Goal: Information Seeking & Learning: Compare options

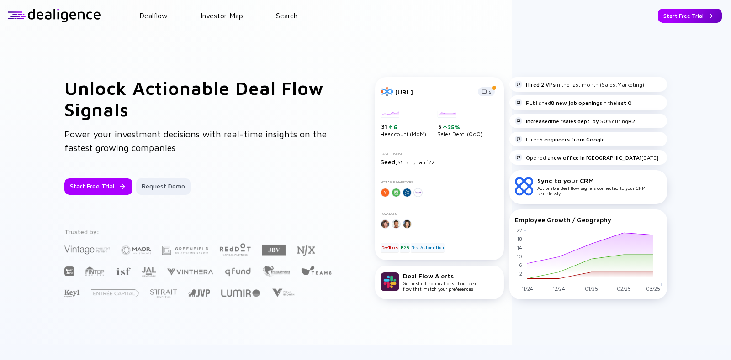
click at [667, 15] on div "Start Free Trial" at bounding box center [690, 16] width 64 height 14
click at [690, 15] on div "Go to App" at bounding box center [697, 16] width 50 height 14
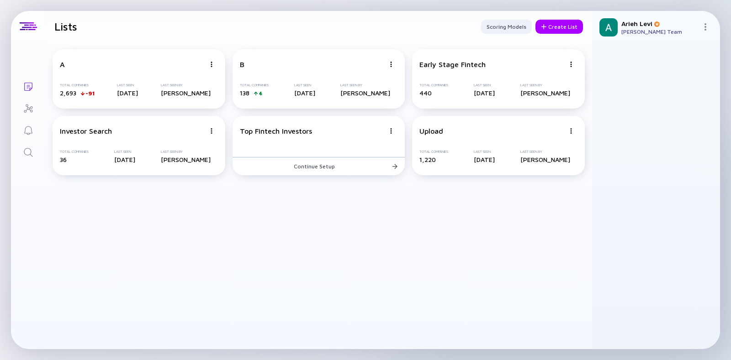
click at [27, 143] on link "Search" at bounding box center [28, 152] width 34 height 22
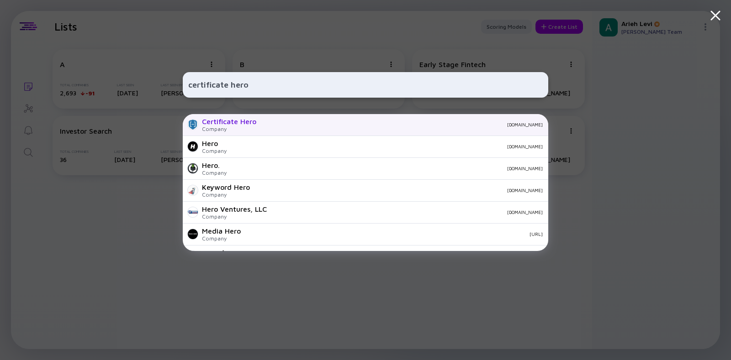
type input "certificate hero"
click at [267, 126] on div "[DOMAIN_NAME]" at bounding box center [403, 124] width 279 height 5
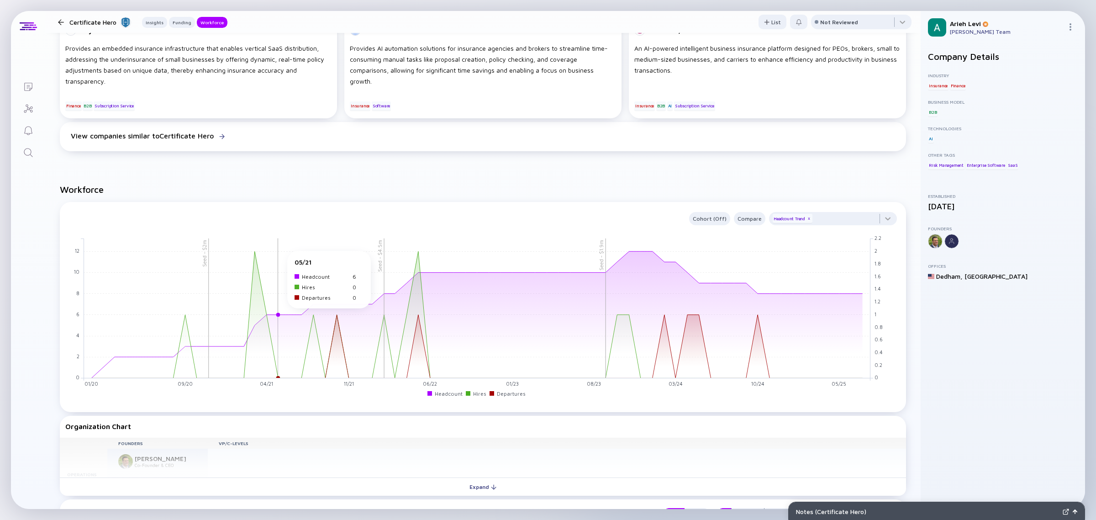
scroll to position [628, 0]
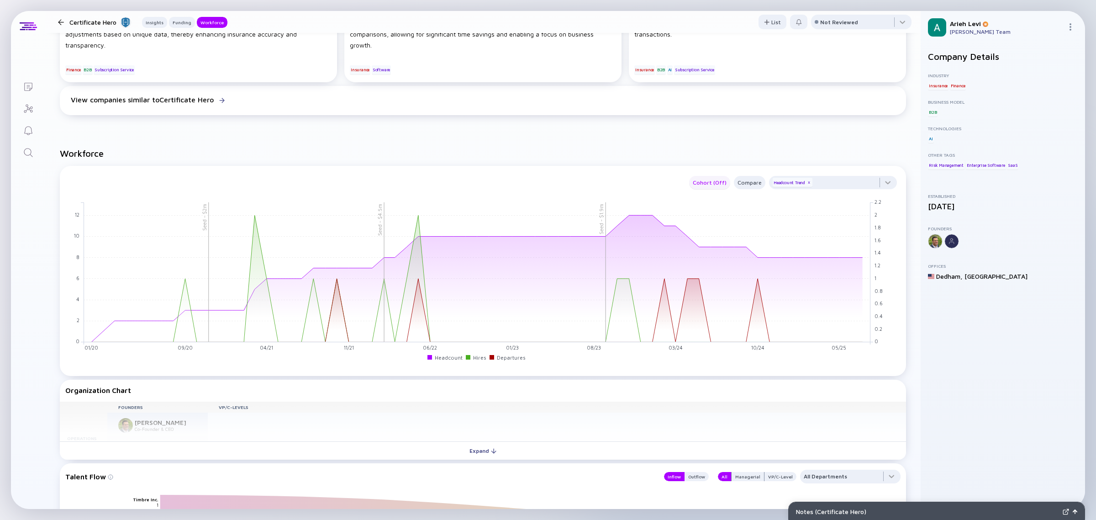
click at [701, 181] on div "Cohort (Off)" at bounding box center [709, 182] width 41 height 11
click at [713, 222] on div "Retention" at bounding box center [710, 217] width 50 height 18
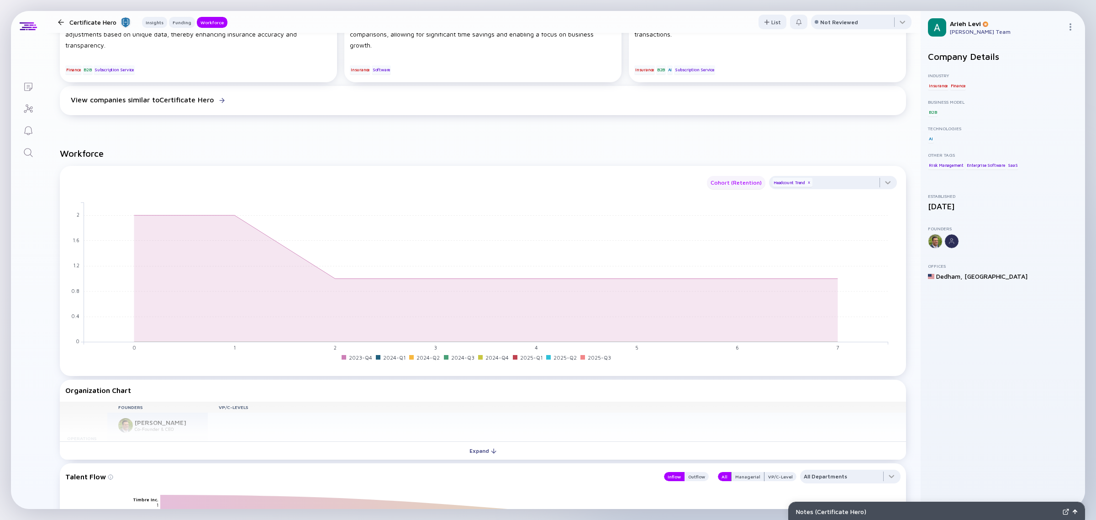
click at [725, 177] on div "Cohort (Retention)" at bounding box center [736, 182] width 58 height 11
click at [724, 198] on div "Off" at bounding box center [728, 199] width 51 height 18
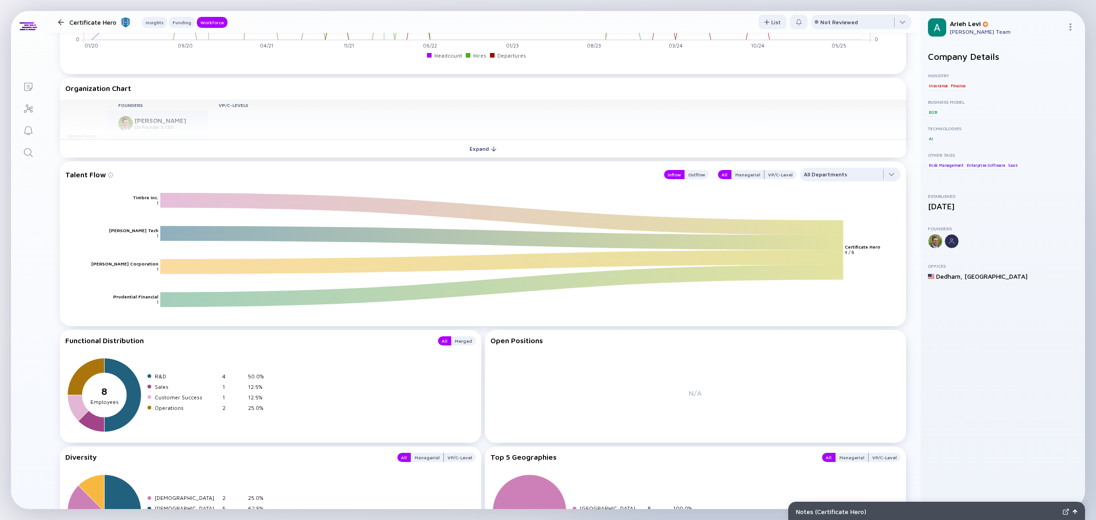
scroll to position [901, 0]
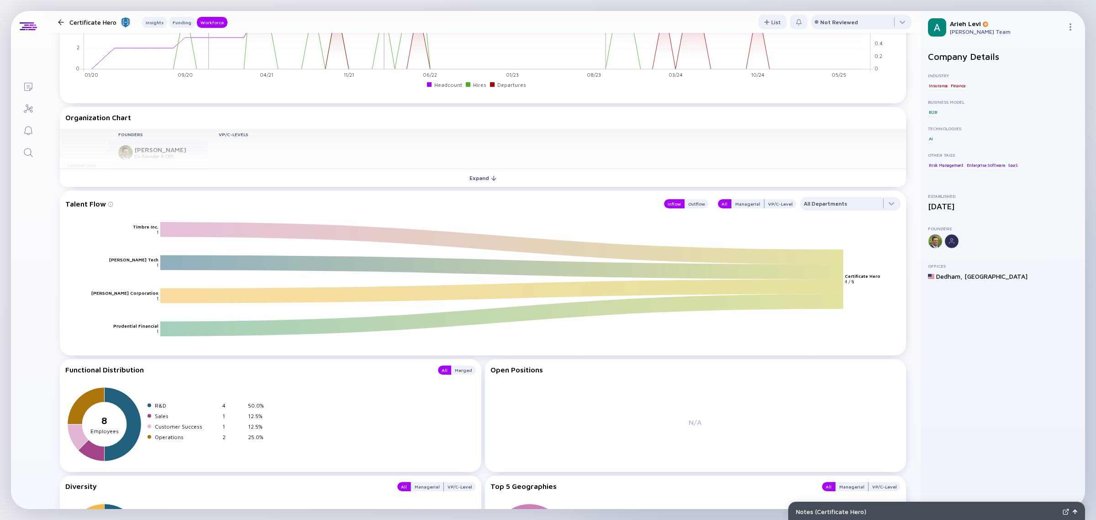
click at [731, 197] on div "All Managerial VP/C-Level" at bounding box center [755, 204] width 84 height 14
click at [731, 201] on div "Managerial" at bounding box center [748, 203] width 32 height 9
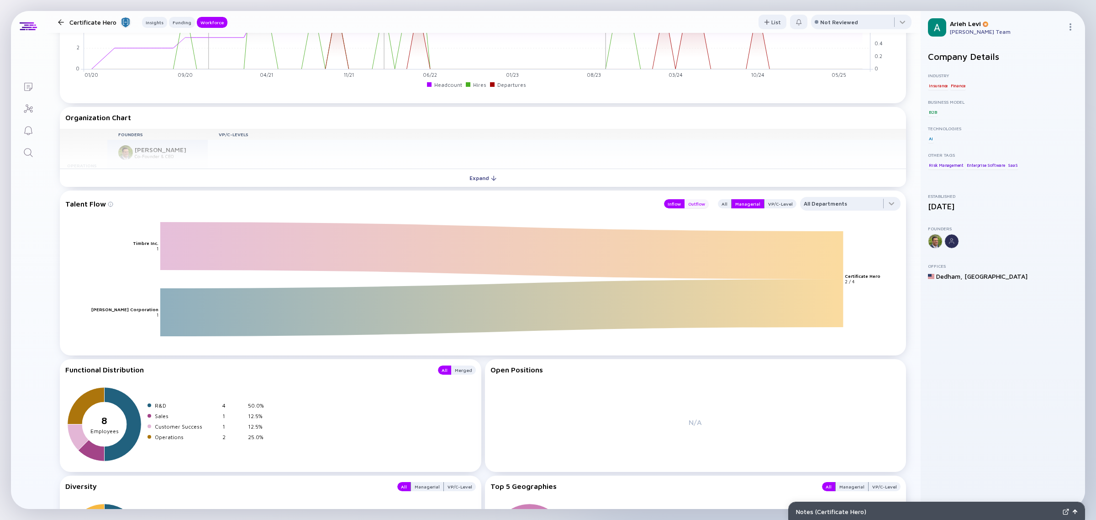
click at [691, 203] on div "Outflow" at bounding box center [697, 203] width 24 height 9
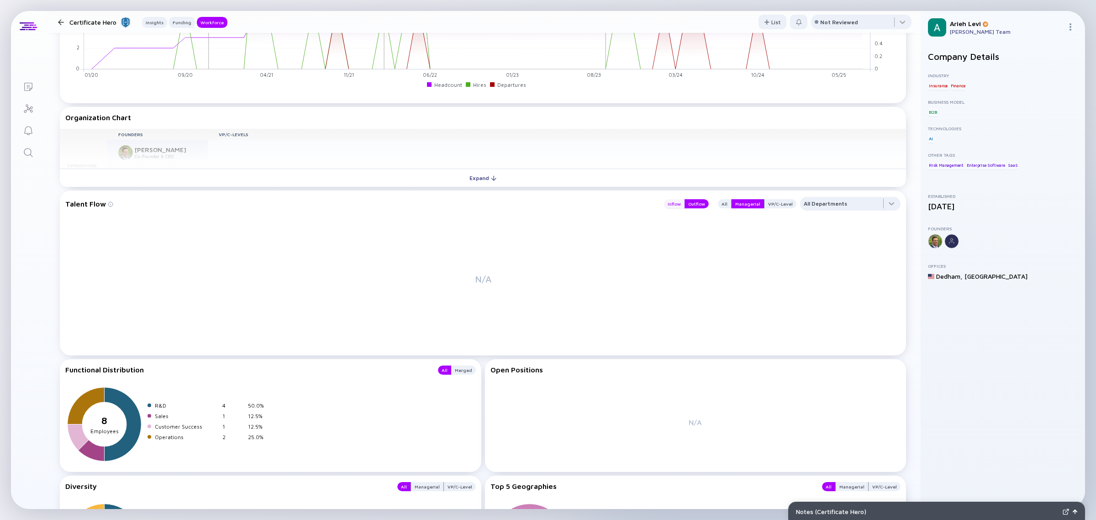
click at [665, 204] on div "Inflow" at bounding box center [674, 203] width 21 height 9
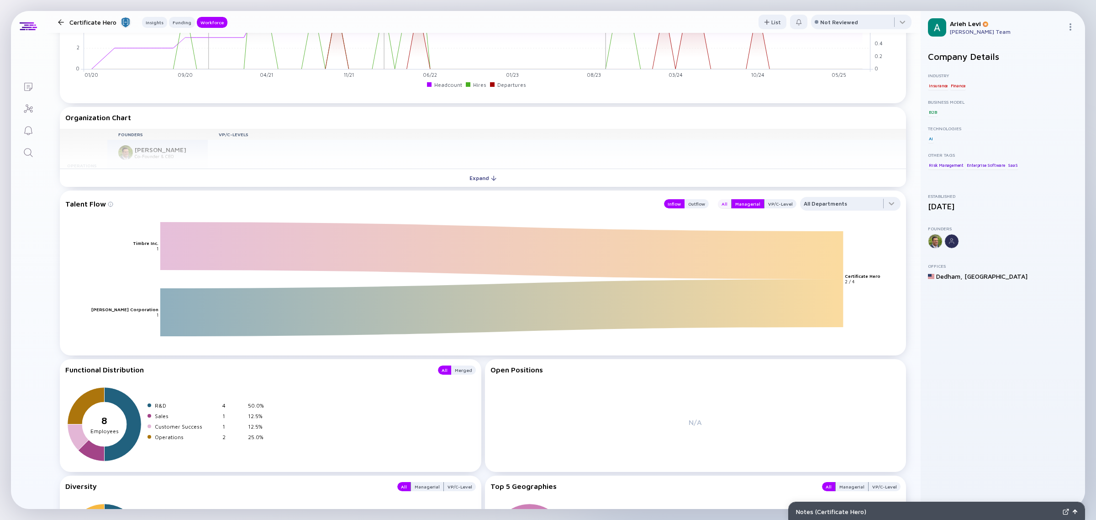
click at [719, 205] on div "All" at bounding box center [724, 203] width 13 height 9
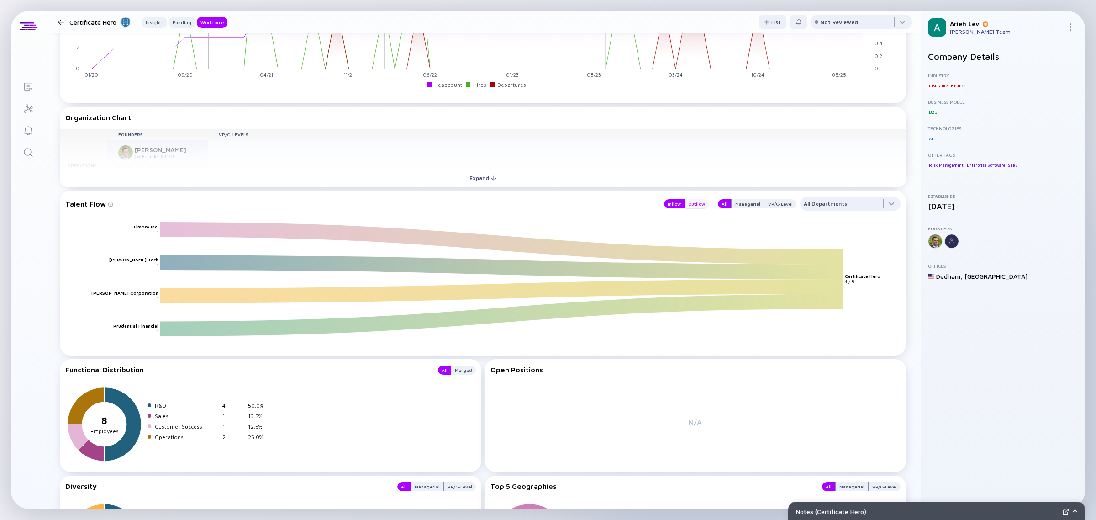
click at [697, 204] on div "Outflow" at bounding box center [697, 203] width 24 height 9
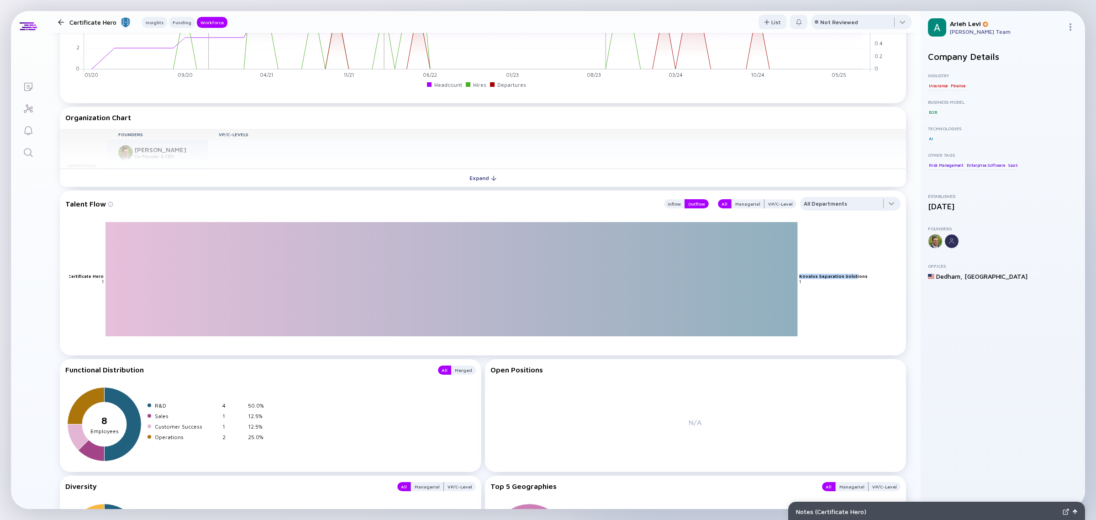
drag, startPoint x: 853, startPoint y: 275, endPoint x: 800, endPoint y: 275, distance: 53.9
click at [731, 275] on text "Kovalus Separation Solutions" at bounding box center [834, 275] width 69 height 5
drag, startPoint x: 864, startPoint y: 273, endPoint x: 800, endPoint y: 275, distance: 64.9
click at [731, 275] on icon "Kovalus Separation Solutions Certificate Hero 1 1" at bounding box center [487, 288] width 836 height 132
copy text "Kovalus Separation Solutions"
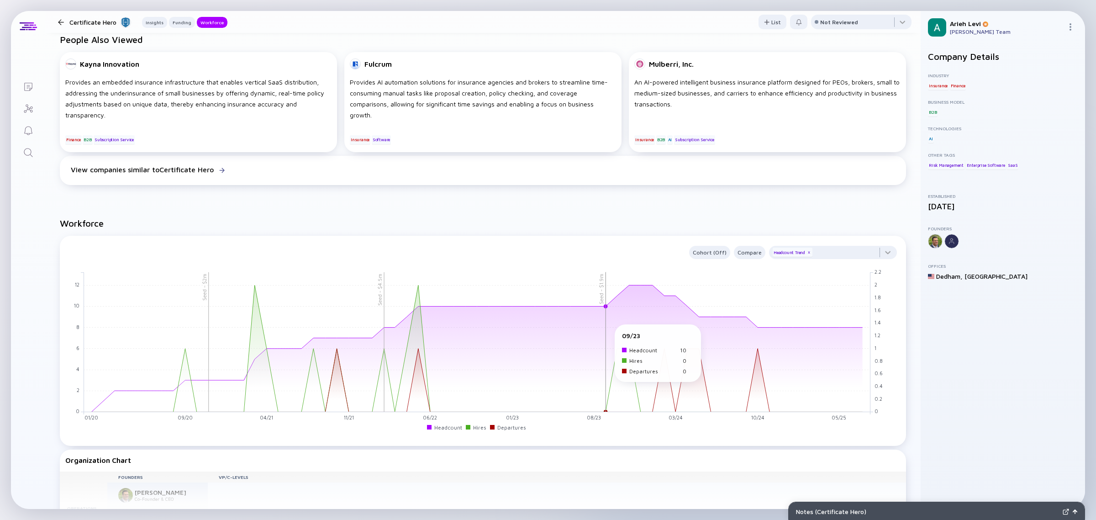
scroll to position [216, 0]
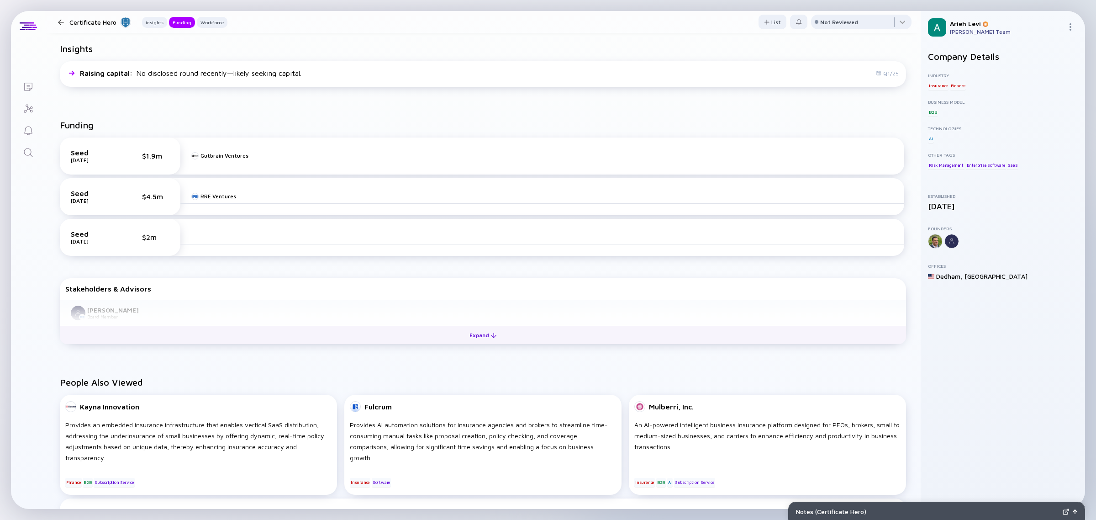
click at [495, 334] on div "Expand" at bounding box center [483, 335] width 38 height 14
click at [483, 332] on div "Collapse" at bounding box center [483, 335] width 41 height 14
click at [479, 332] on div "Expand" at bounding box center [483, 335] width 38 height 14
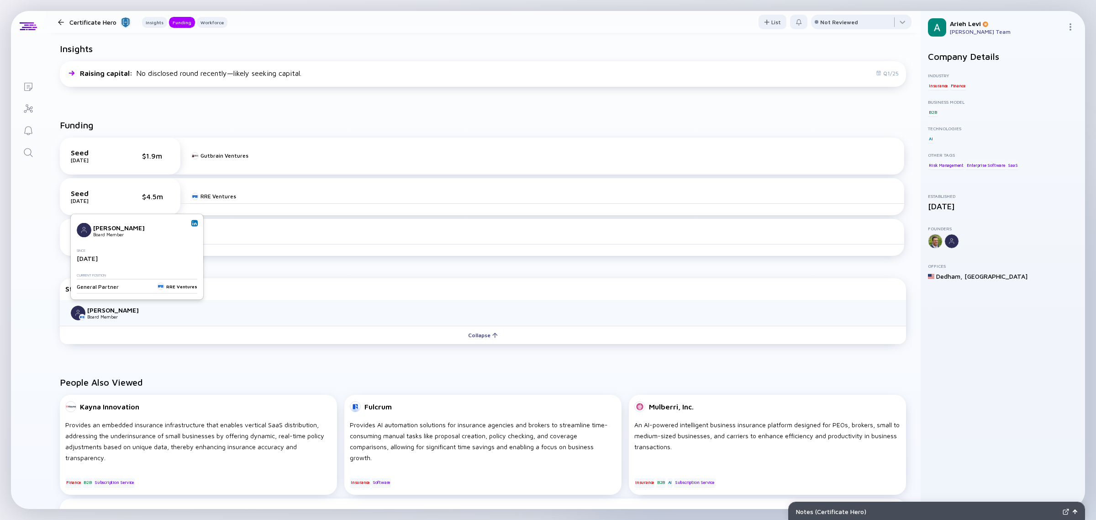
click at [99, 307] on div "[PERSON_NAME]" at bounding box center [117, 310] width 60 height 8
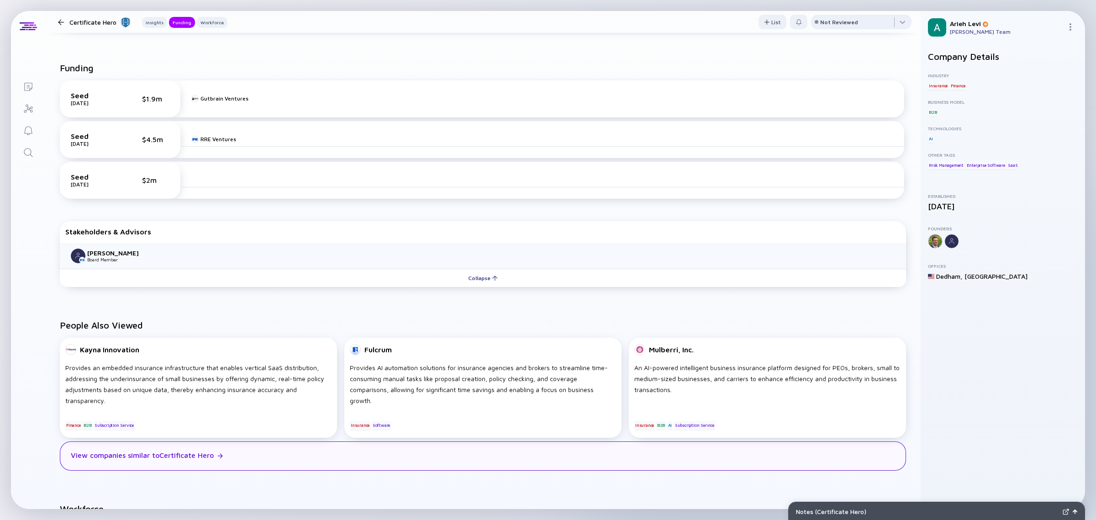
drag, startPoint x: 215, startPoint y: 450, endPoint x: 236, endPoint y: 445, distance: 21.2
click at [214, 360] on div "View companies similar to Certificate Hero" at bounding box center [142, 455] width 143 height 8
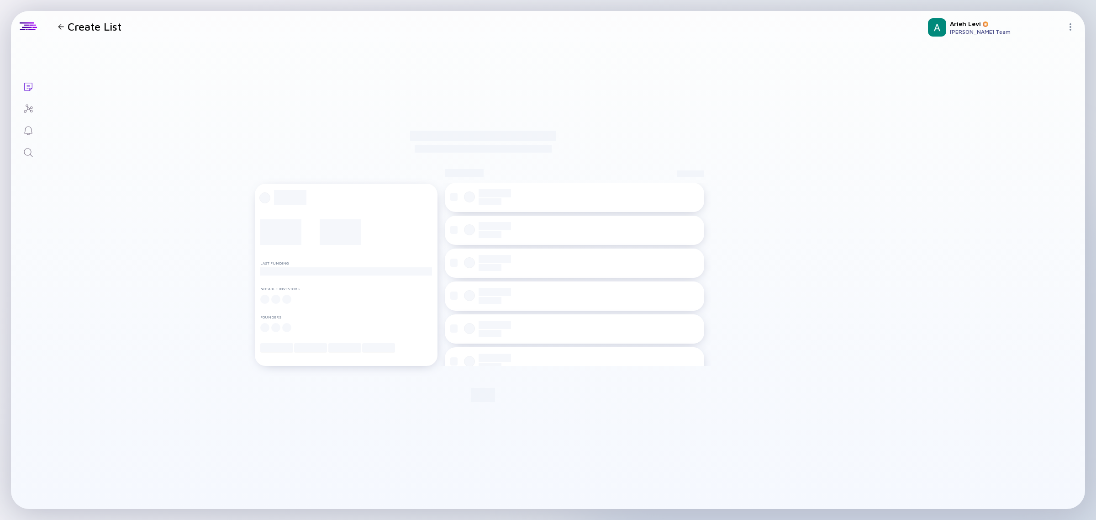
checkbox input "true"
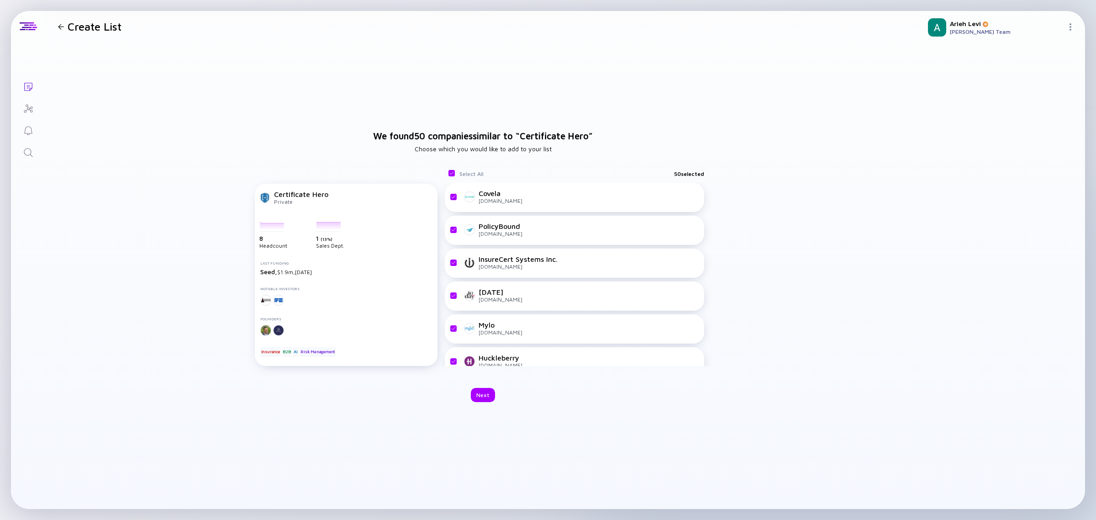
drag, startPoint x: 204, startPoint y: 72, endPoint x: 185, endPoint y: 63, distance: 20.8
click at [204, 72] on div "We found 50 companies similar to “ Certificate Hero ” Choose which you would li…" at bounding box center [483, 266] width 876 height 449
click at [60, 22] on div "Create List" at bounding box center [87, 26] width 67 height 13
click at [57, 31] on div "Create List" at bounding box center [87, 26] width 67 height 13
click at [62, 26] on div at bounding box center [61, 27] width 6 height 6
